Goal: Check status: Check status

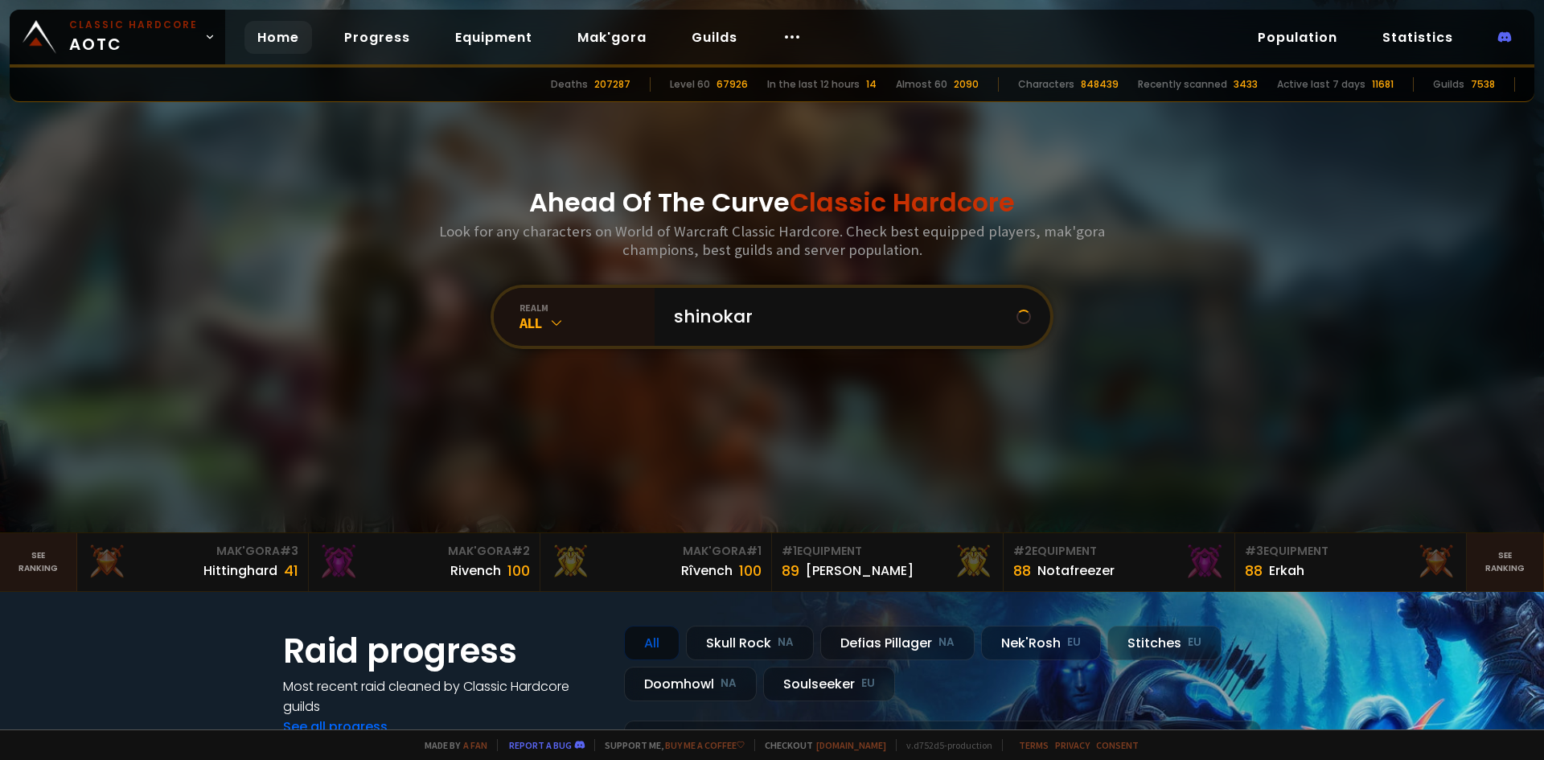
type input "shinokari"
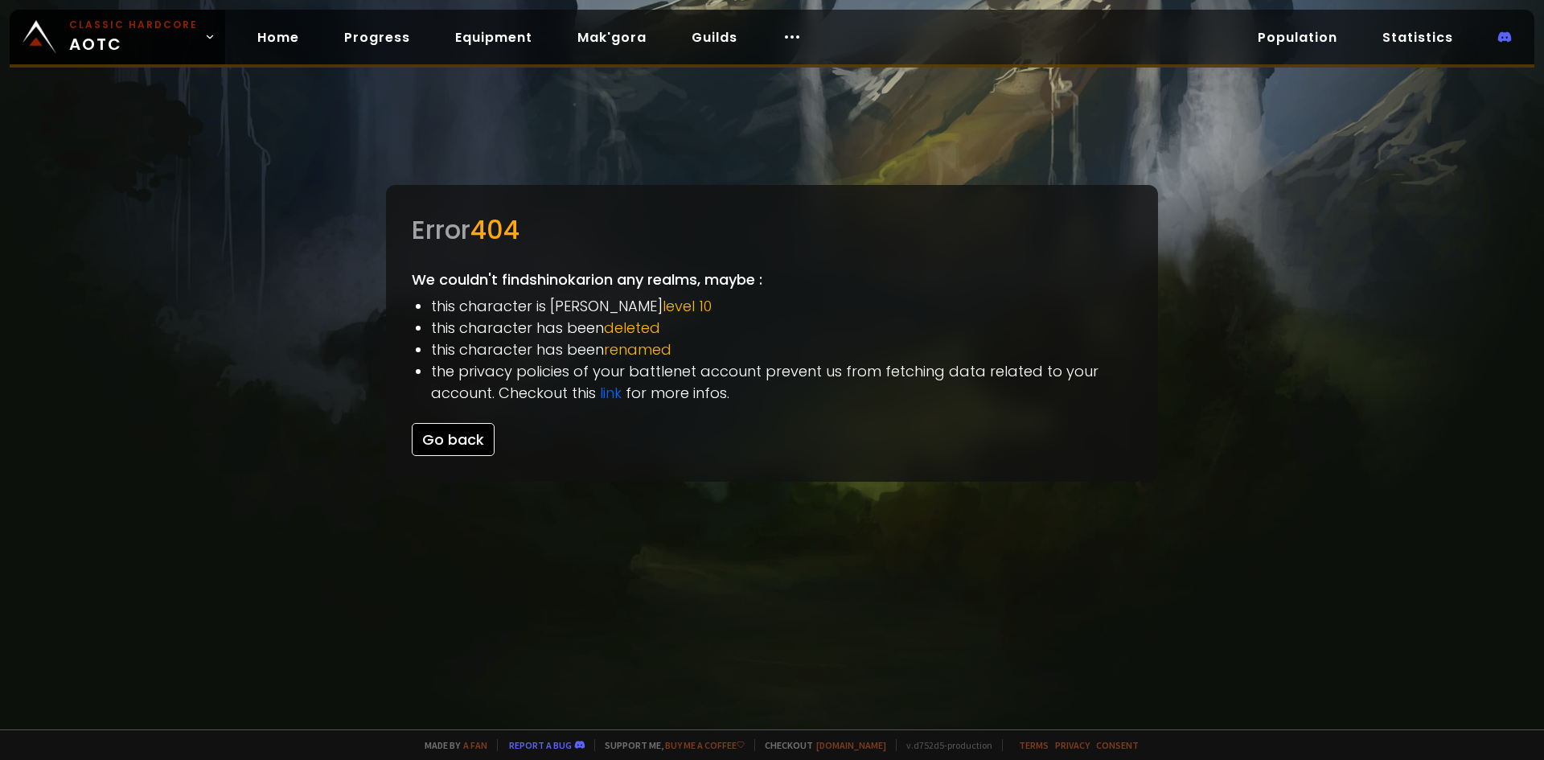
click at [468, 442] on button "Go back" at bounding box center [453, 439] width 83 height 33
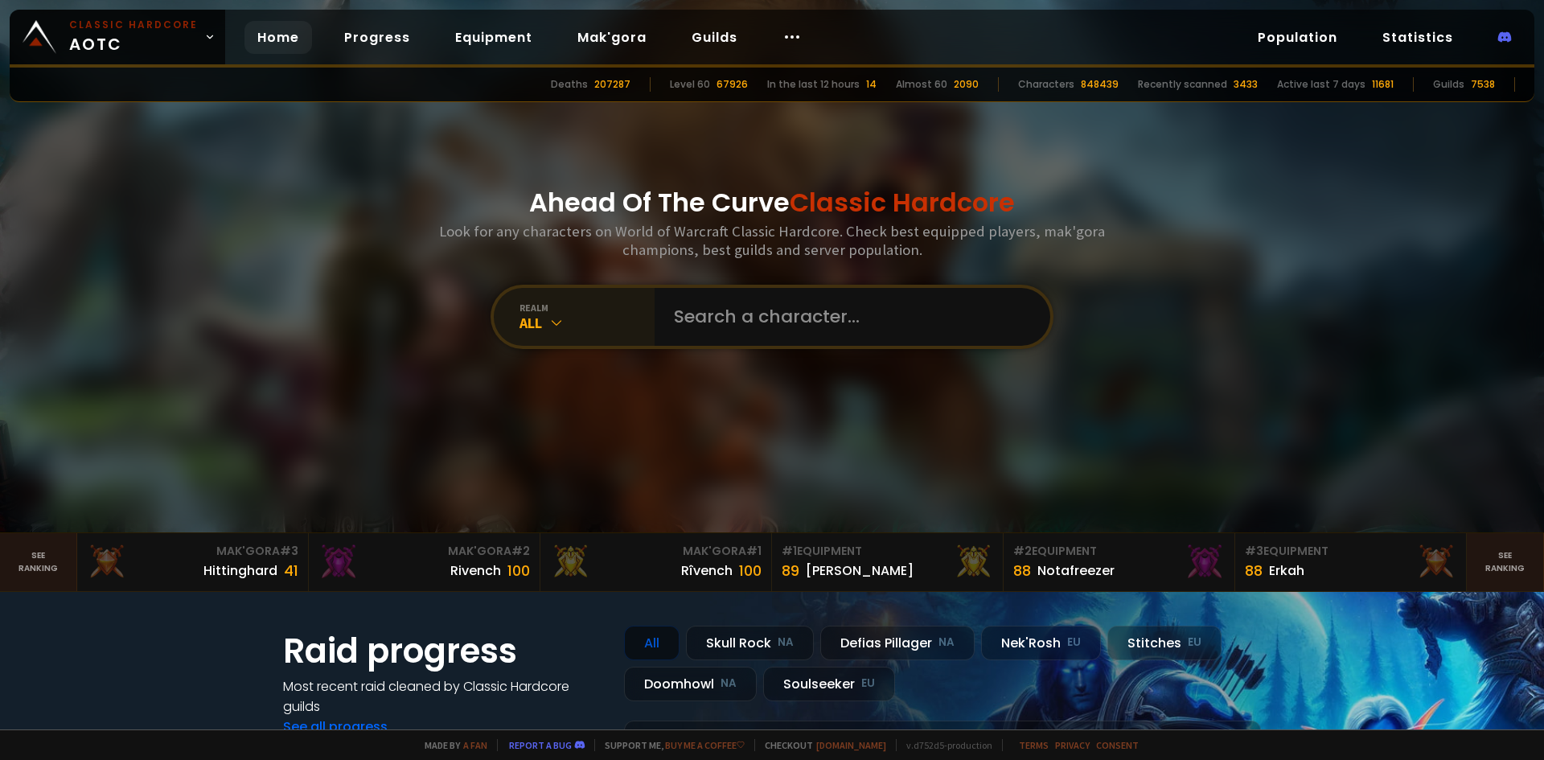
click at [572, 331] on div "All" at bounding box center [586, 323] width 135 height 18
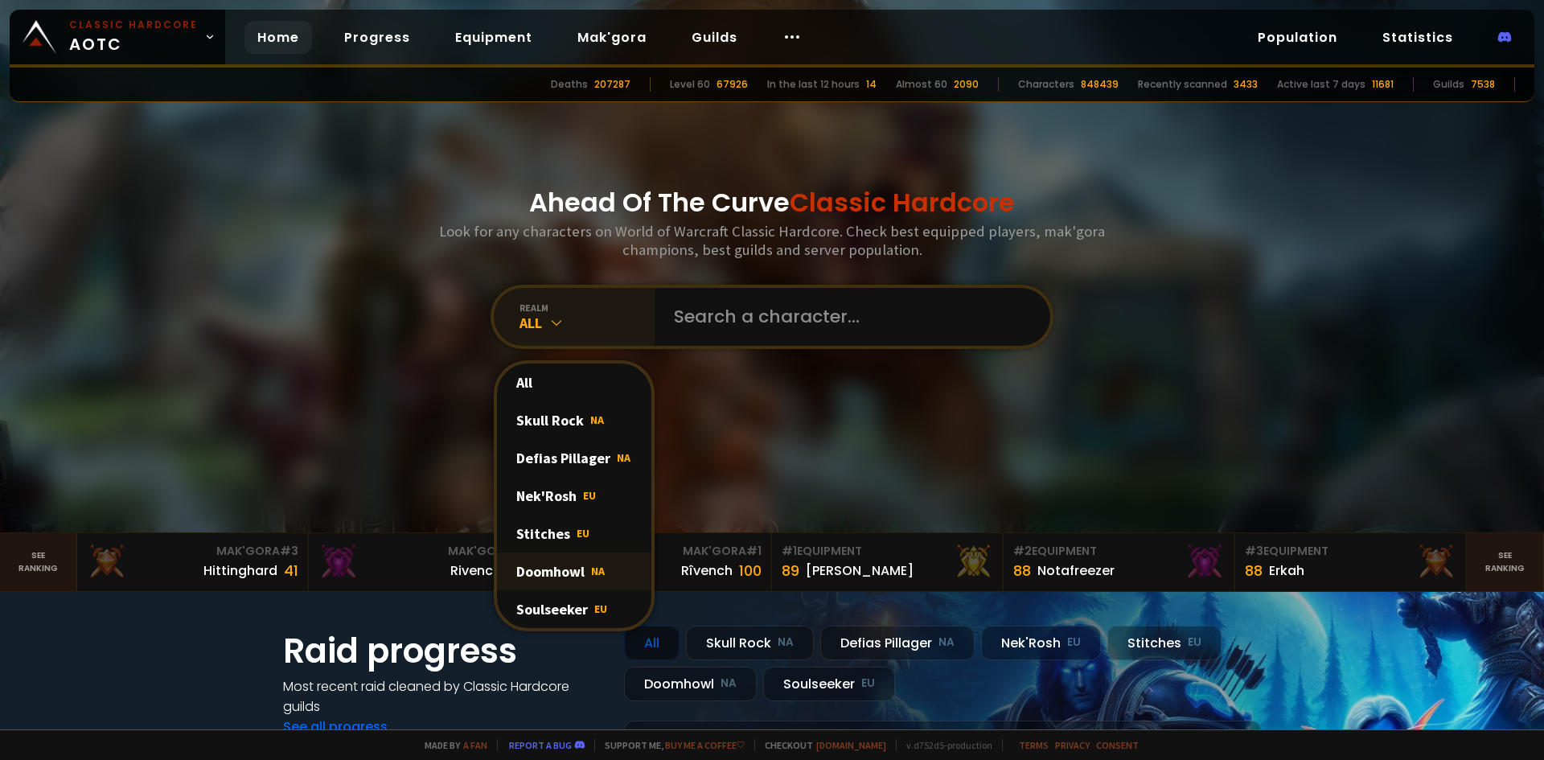
click at [534, 564] on div "Doomhowl NA" at bounding box center [574, 571] width 154 height 38
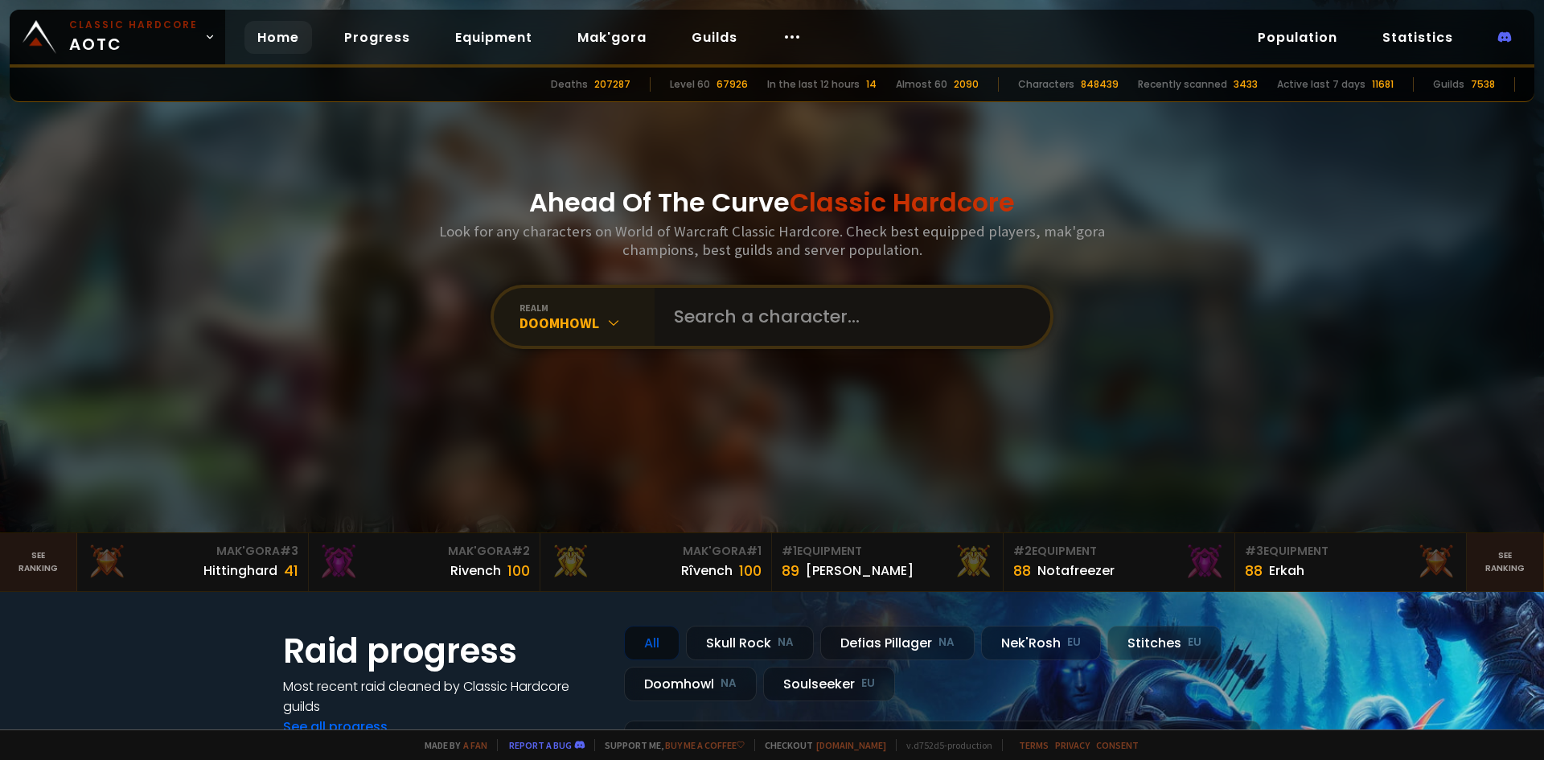
click at [745, 307] on input "text" at bounding box center [847, 317] width 367 height 58
type input "Shinokari"
